Goal: Information Seeking & Learning: Learn about a topic

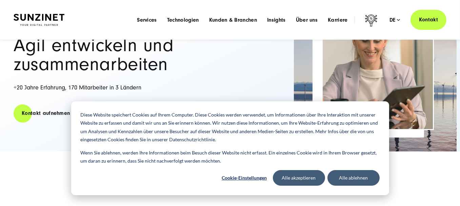
scroll to position [203, 0]
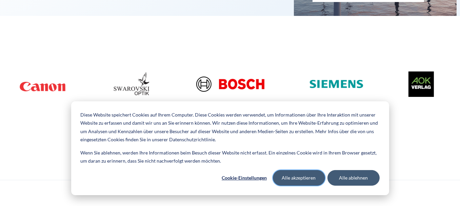
click at [305, 178] on button "Alle akzeptieren" at bounding box center [299, 178] width 52 height 16
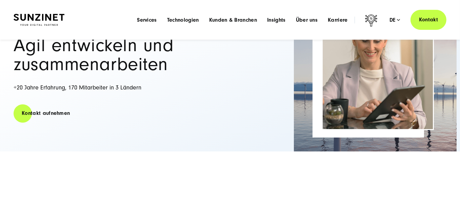
scroll to position [0, 0]
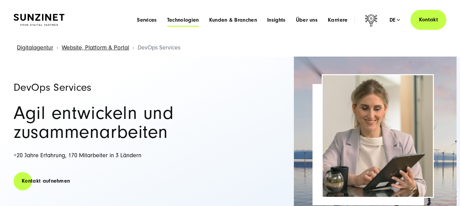
click at [185, 20] on span "Technologien" at bounding box center [183, 20] width 32 height 7
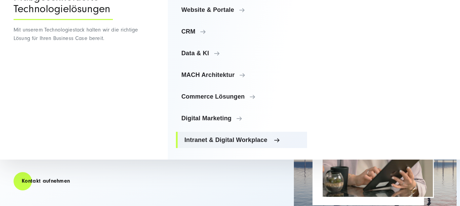
scroll to position [68, 0]
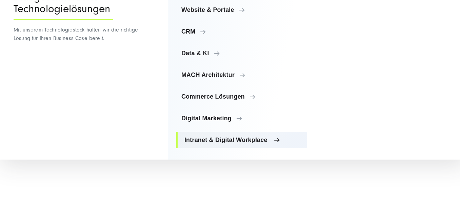
click at [277, 138] on span "Intranet & Digital Workplace" at bounding box center [242, 139] width 117 height 7
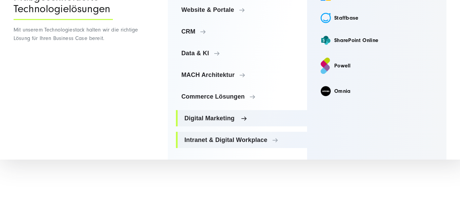
click at [239, 117] on span "Digital Marketing" at bounding box center [242, 118] width 117 height 7
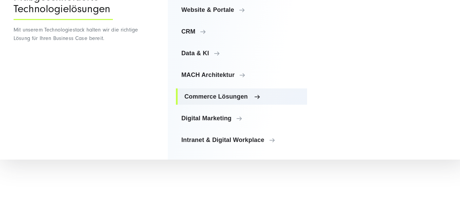
click at [243, 97] on span "Commerce Lösungen" at bounding box center [242, 96] width 117 height 7
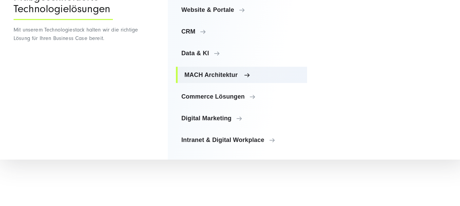
click at [242, 76] on span "MACH Architektur" at bounding box center [242, 74] width 117 height 7
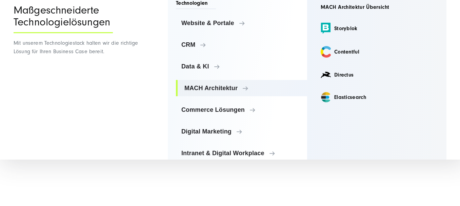
scroll to position [0, 0]
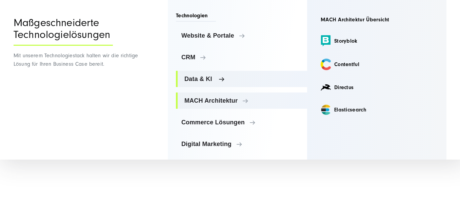
click at [219, 79] on span "Data & KI" at bounding box center [242, 79] width 117 height 7
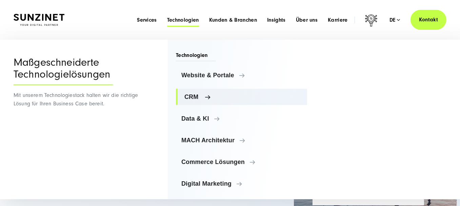
click at [206, 95] on span "CRM" at bounding box center [242, 96] width 117 height 7
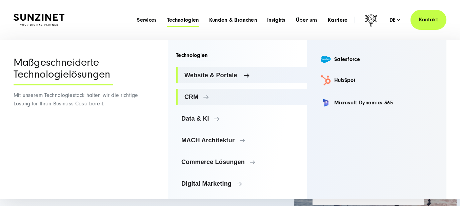
click at [239, 72] on span "Website & Portale" at bounding box center [242, 75] width 117 height 7
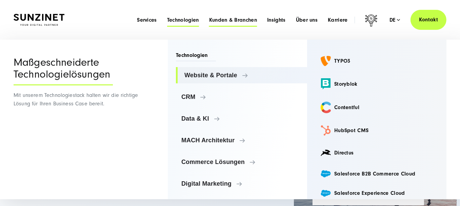
click at [242, 21] on span "Kunden & Branchen" at bounding box center [233, 20] width 48 height 7
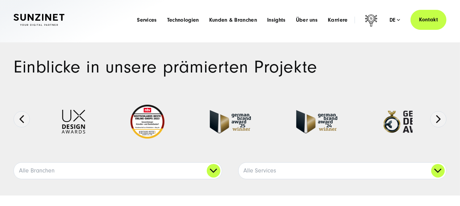
scroll to position [135, 0]
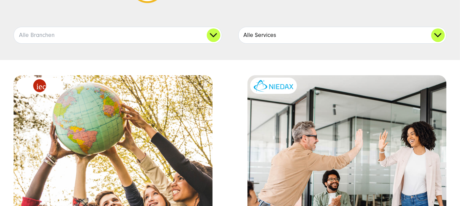
click at [287, 35] on link "Alle Services" at bounding box center [342, 35] width 208 height 16
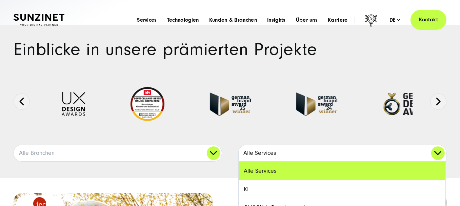
scroll to position [0, 0]
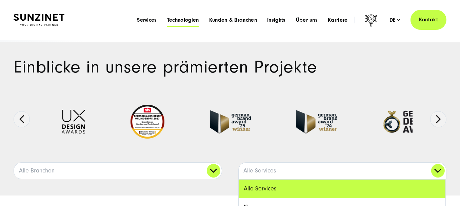
click at [189, 21] on span "Technologien" at bounding box center [183, 20] width 32 height 7
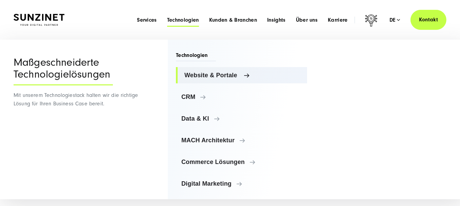
click at [207, 73] on span "Website & Portale" at bounding box center [242, 75] width 117 height 7
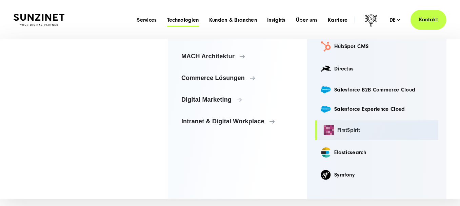
scroll to position [16, 0]
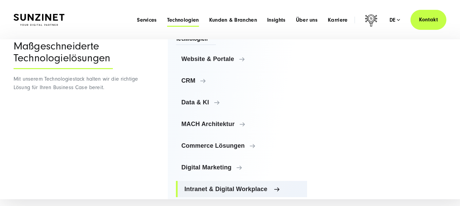
click at [271, 187] on span "Intranet & Digital Workplace" at bounding box center [242, 189] width 117 height 7
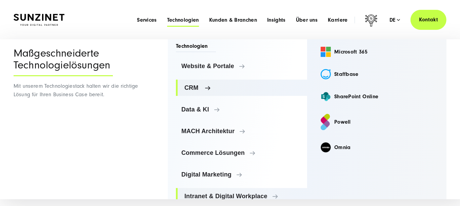
scroll to position [0, 0]
